Goal: Task Accomplishment & Management: Use online tool/utility

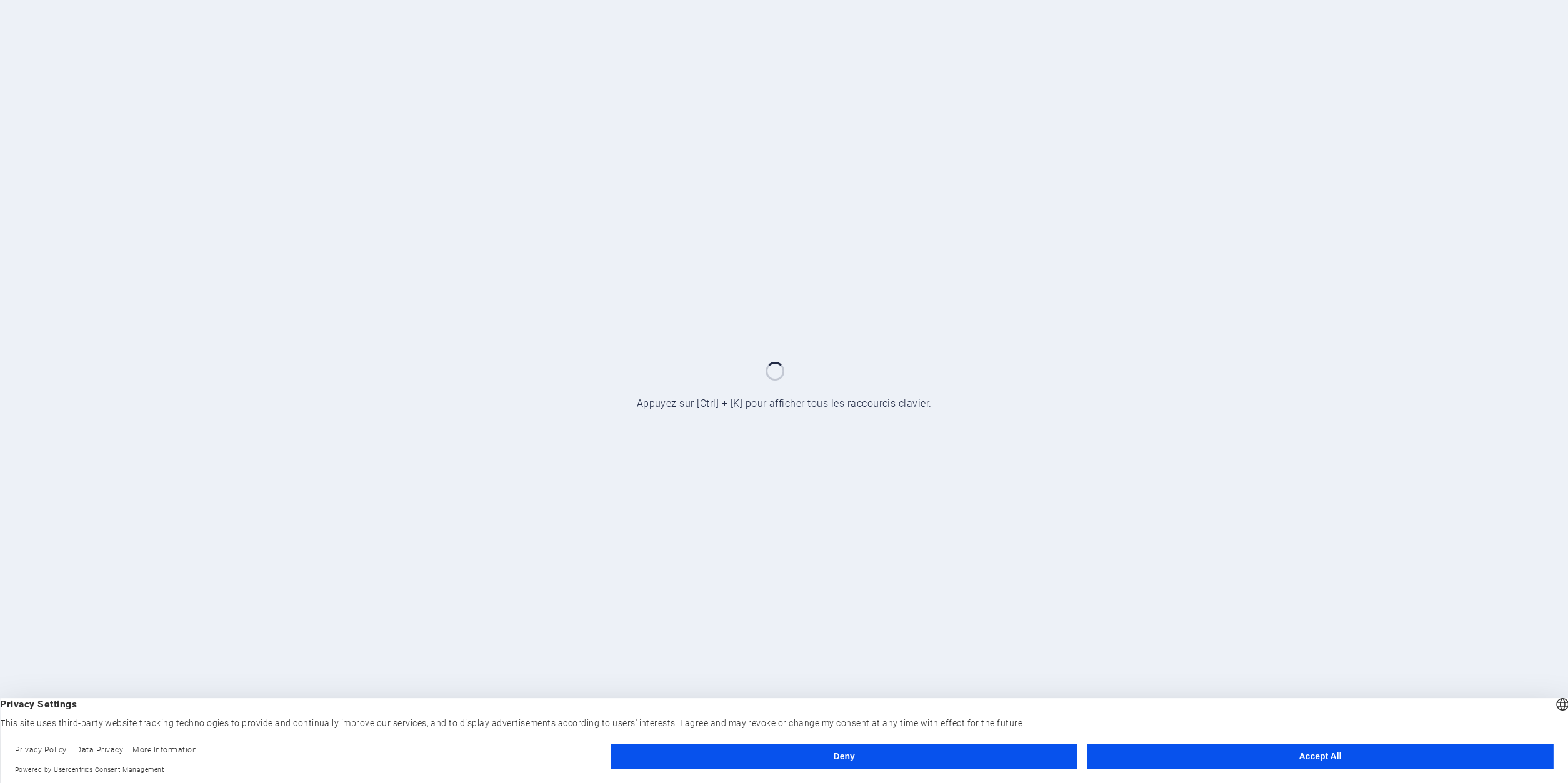
click at [1357, 764] on button "Accept All" at bounding box center [1320, 756] width 466 height 25
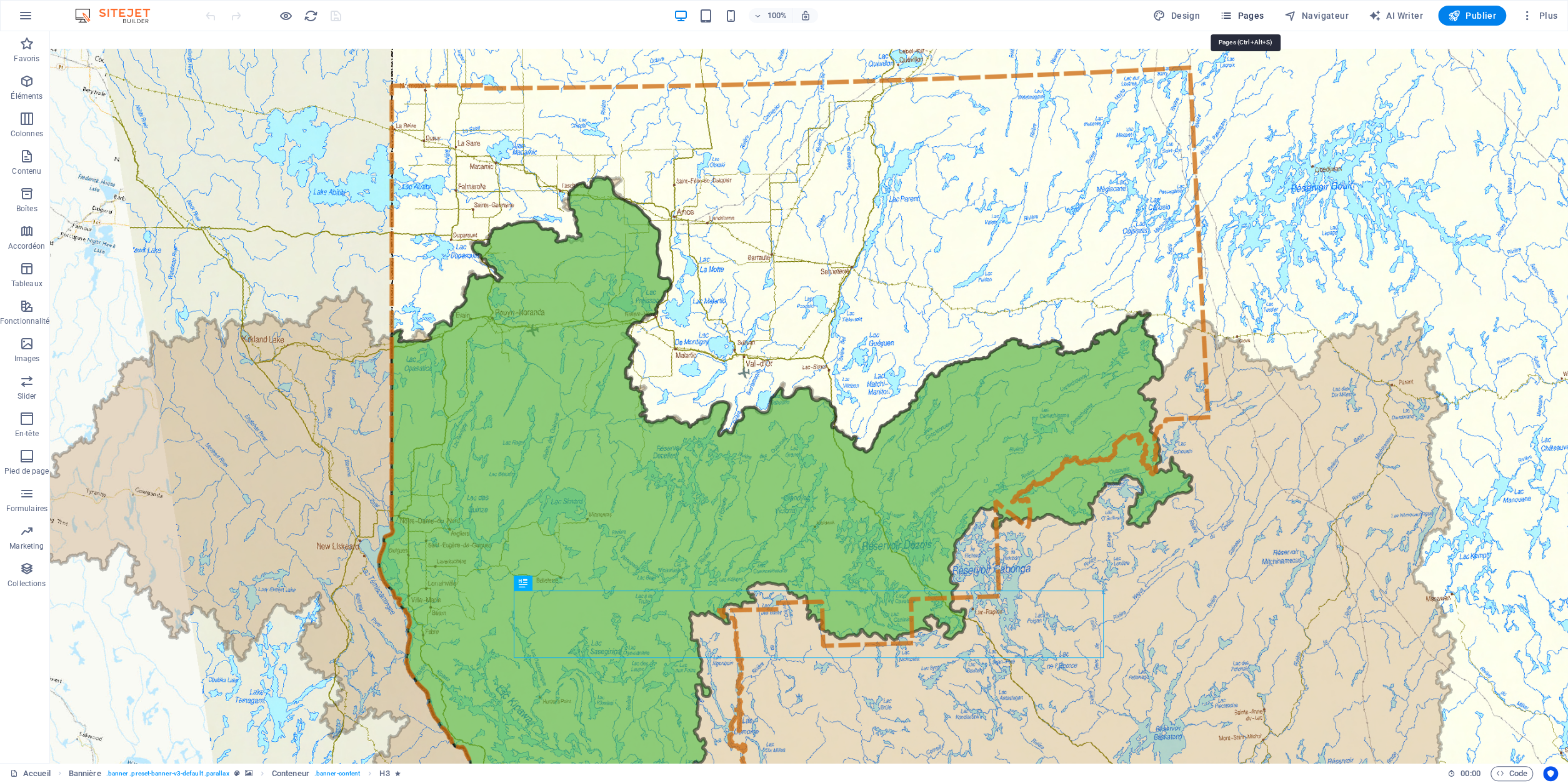
click at [1244, 19] on span "Pages" at bounding box center [1241, 16] width 44 height 13
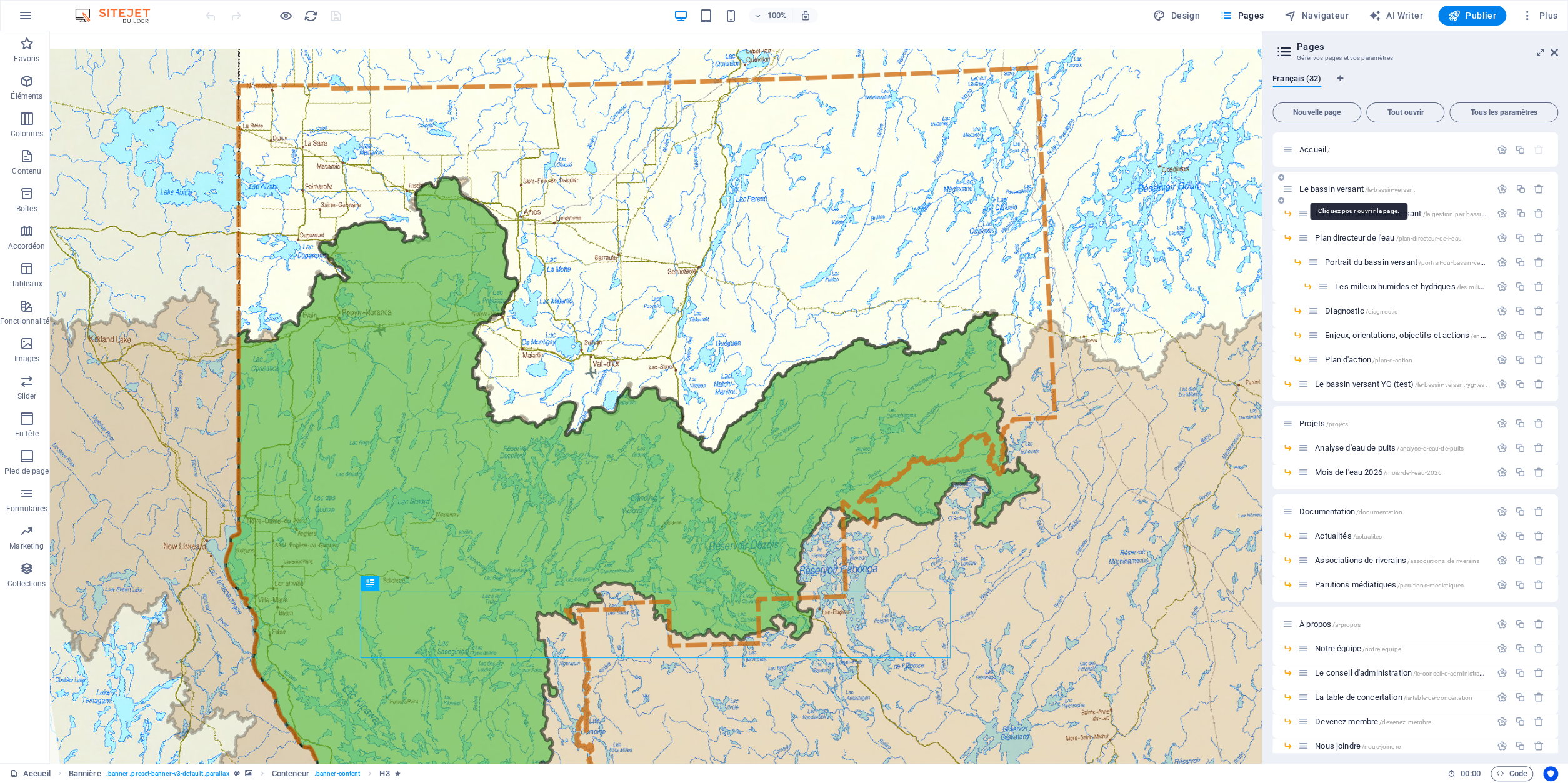
click at [1335, 189] on span "Le bassin versant /le-bassin-versant" at bounding box center [1356, 189] width 116 height 10
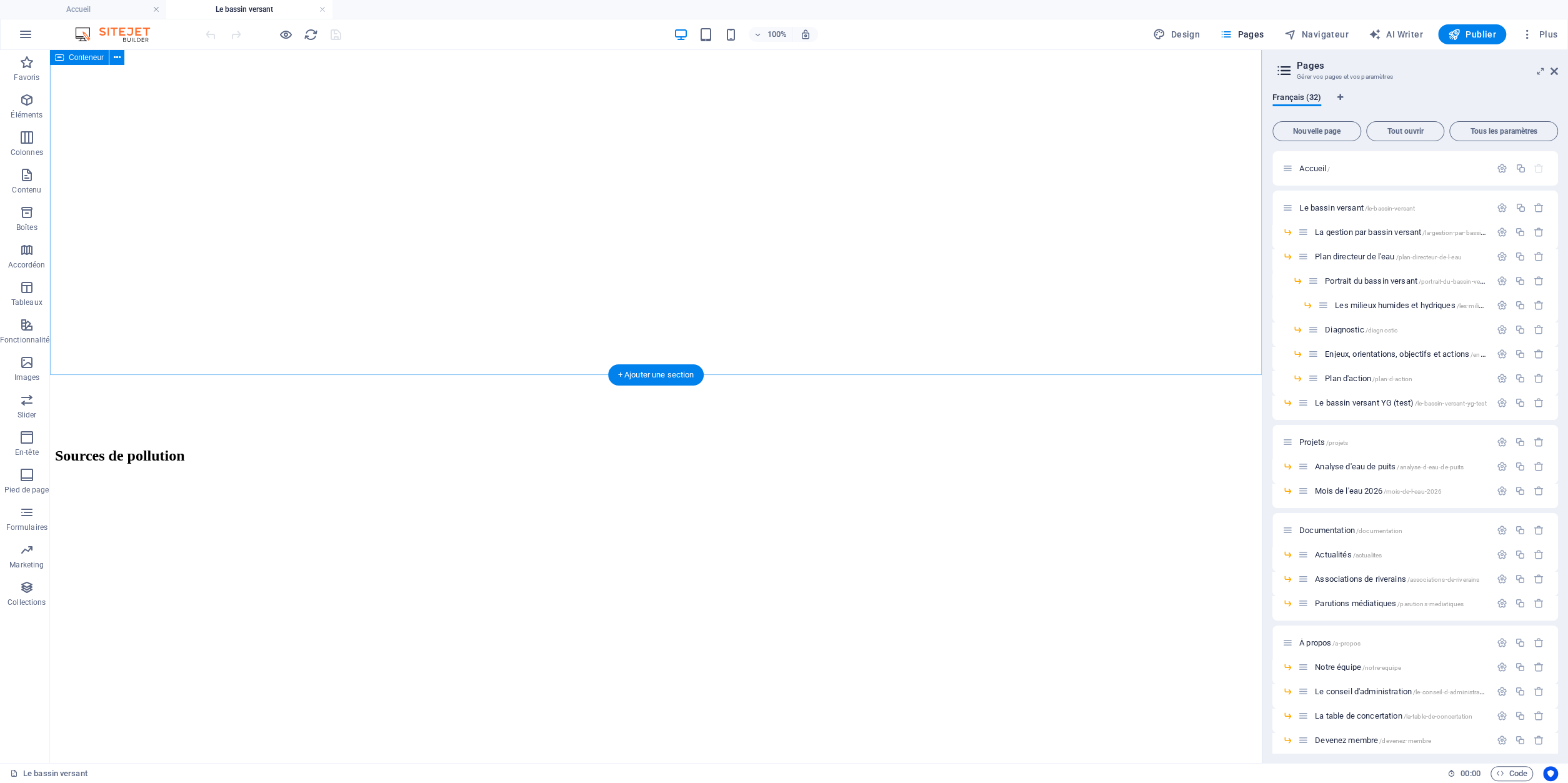
scroll to position [4222, 0]
click at [1371, 239] on div "La gestion par bassin versant /la-gestion-par-bassin-versant" at bounding box center [1394, 232] width 192 height 14
click at [1371, 236] on span "La gestion par bassin versant /la-gestion-par-bassin-versant" at bounding box center [1410, 232] width 192 height 10
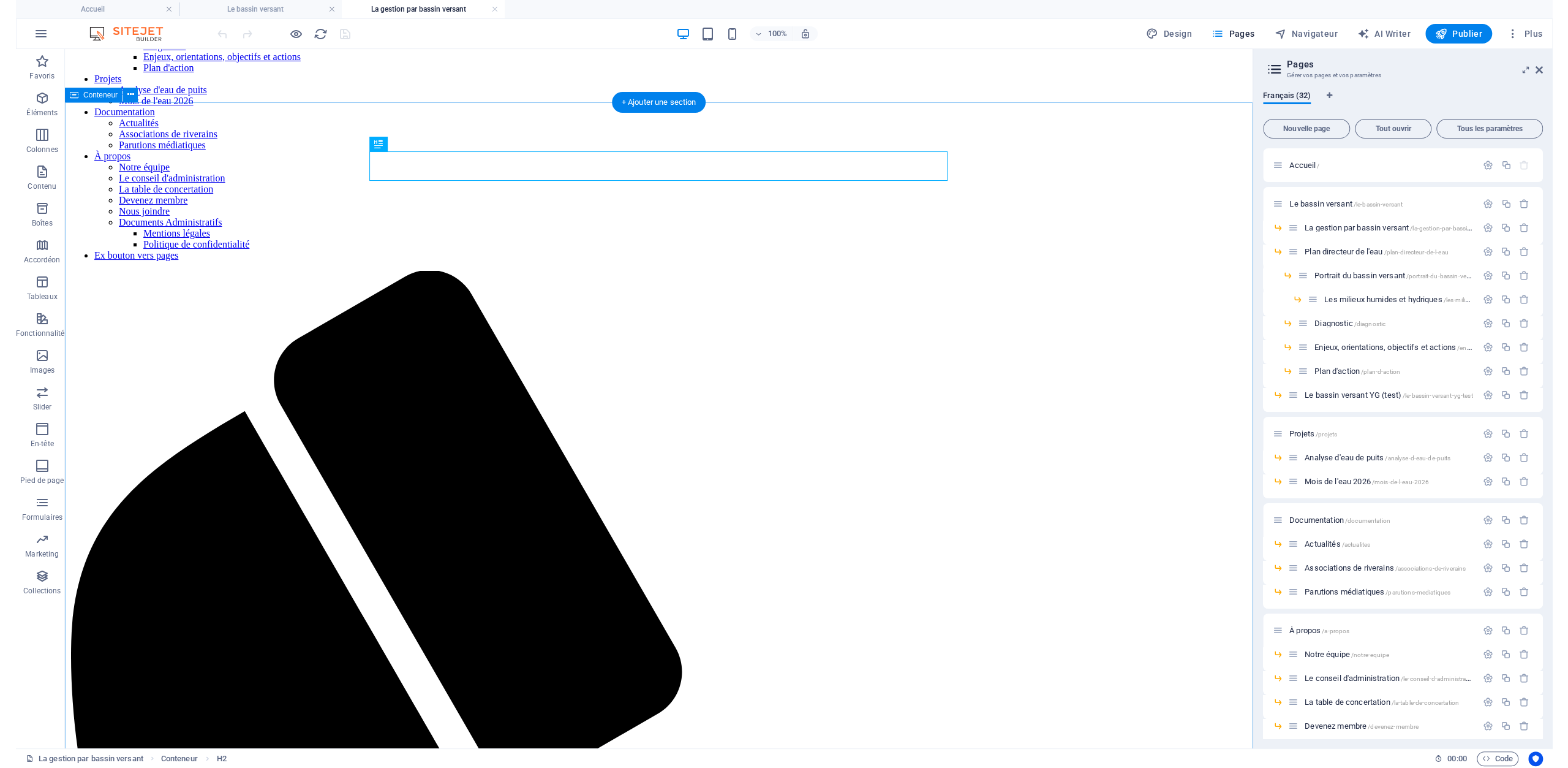
scroll to position [127, 0]
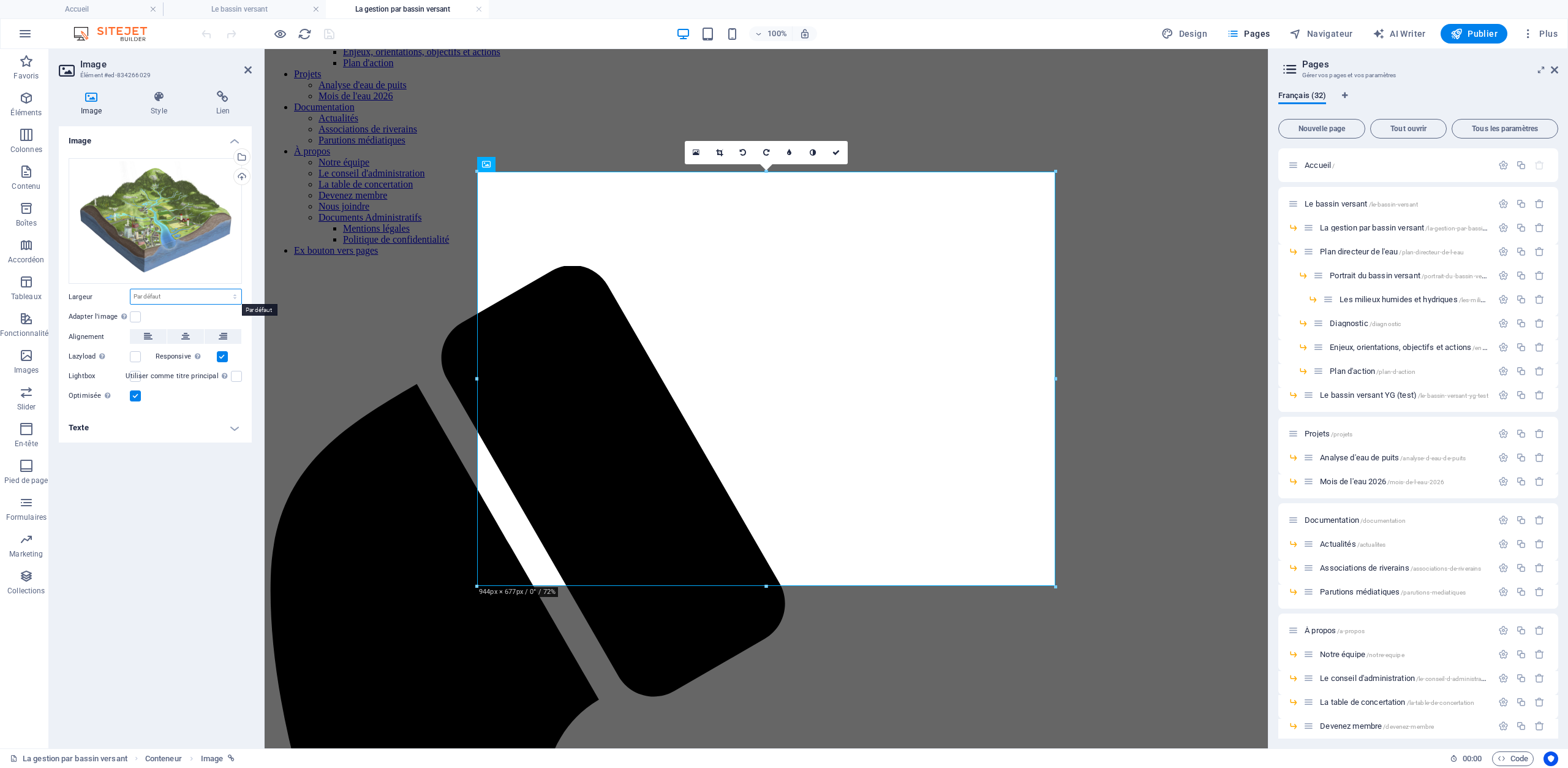
click at [130, 289] on select "Par défaut auto px rem % em vh vw" at bounding box center [186, 296] width 111 height 15
select select "%"
click option "%" at bounding box center [0, 0] width 0 height 0
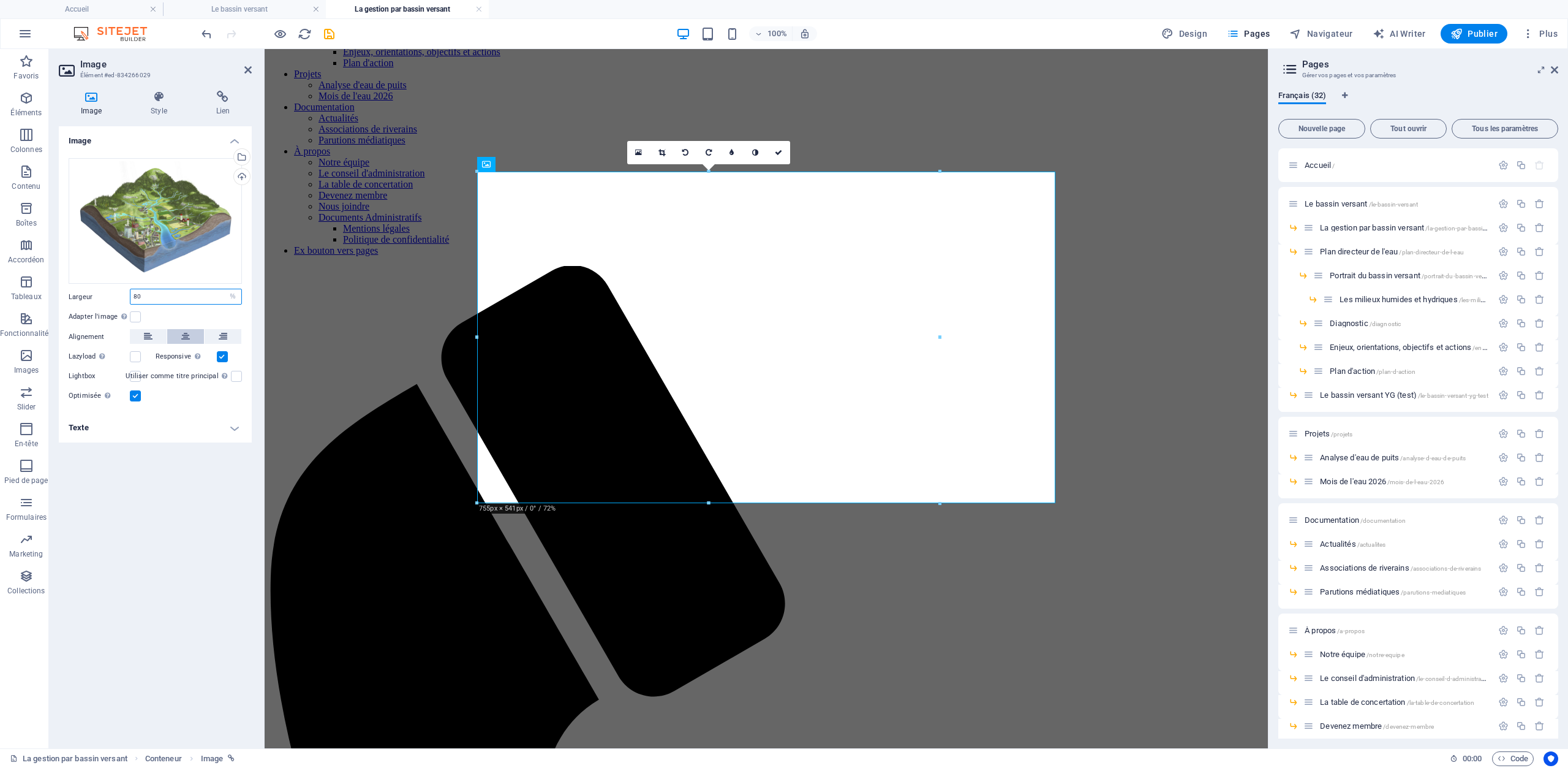
type input "80"
click at [182, 334] on icon at bounding box center [186, 336] width 9 height 15
click at [840, 155] on icon at bounding box center [836, 153] width 7 height 7
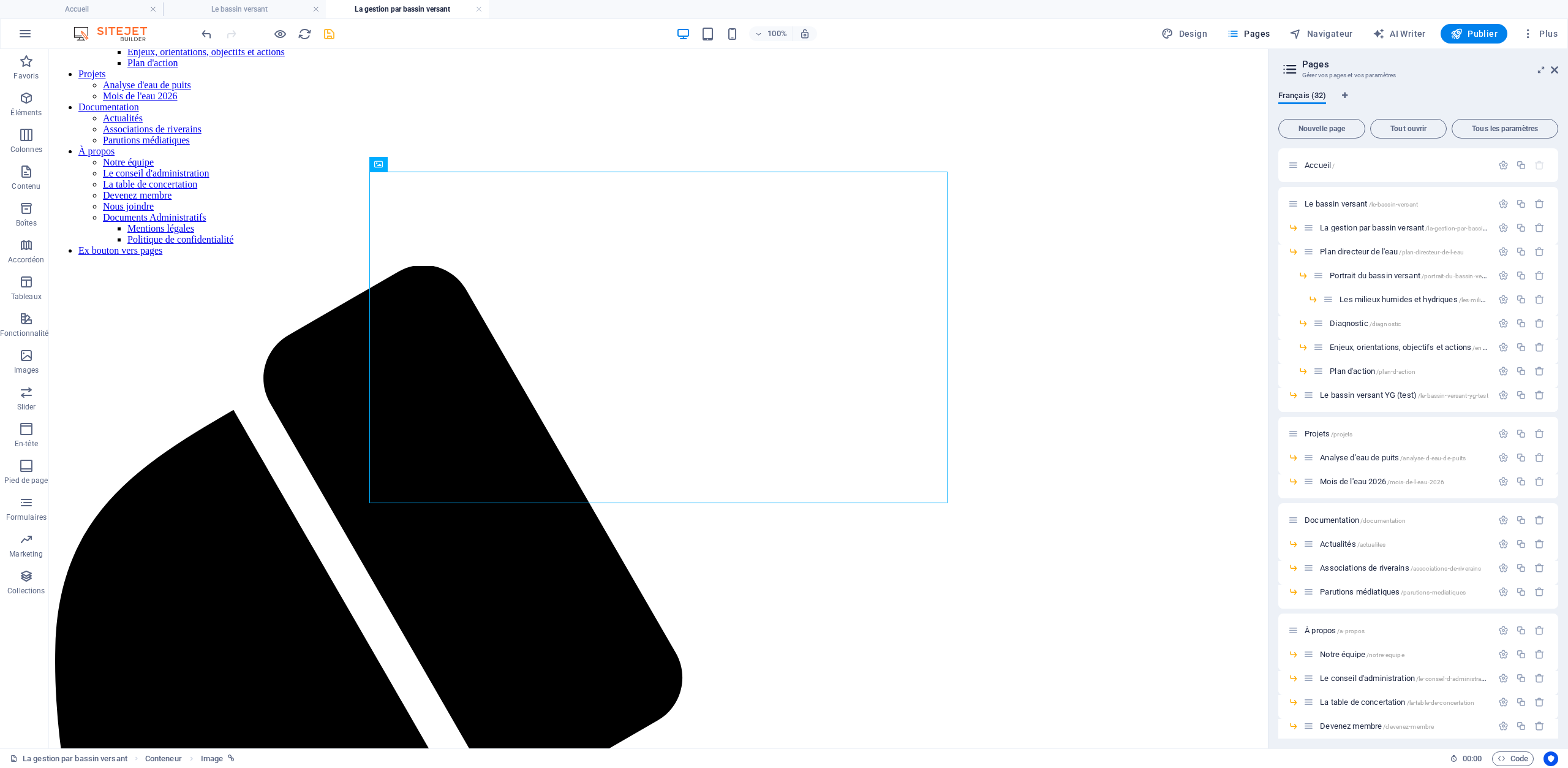
click at [323, 39] on icon "save" at bounding box center [329, 34] width 14 height 14
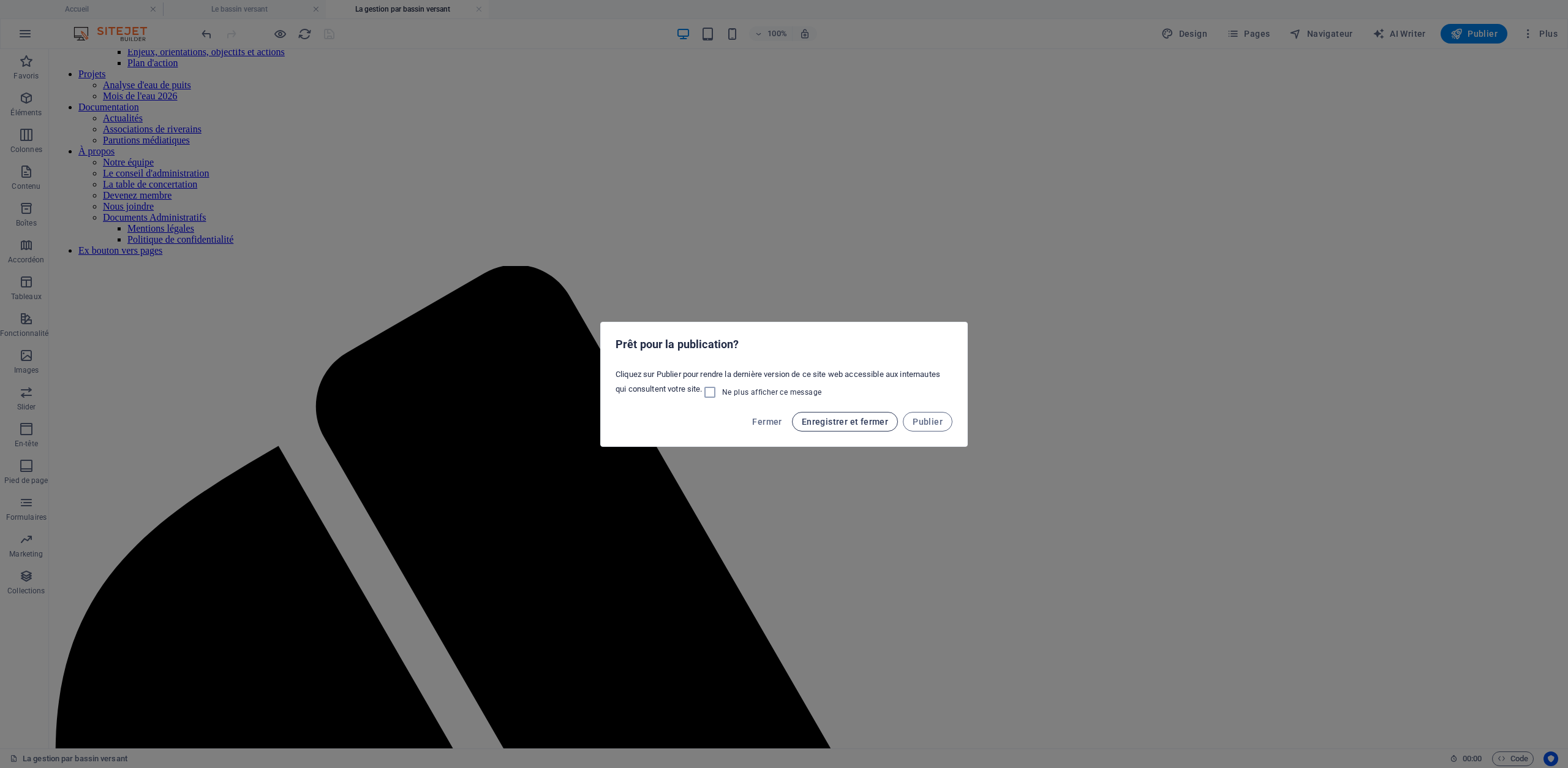
click at [843, 423] on span "Enregistrer et fermer" at bounding box center [845, 421] width 86 height 10
